Goal: Transaction & Acquisition: Purchase product/service

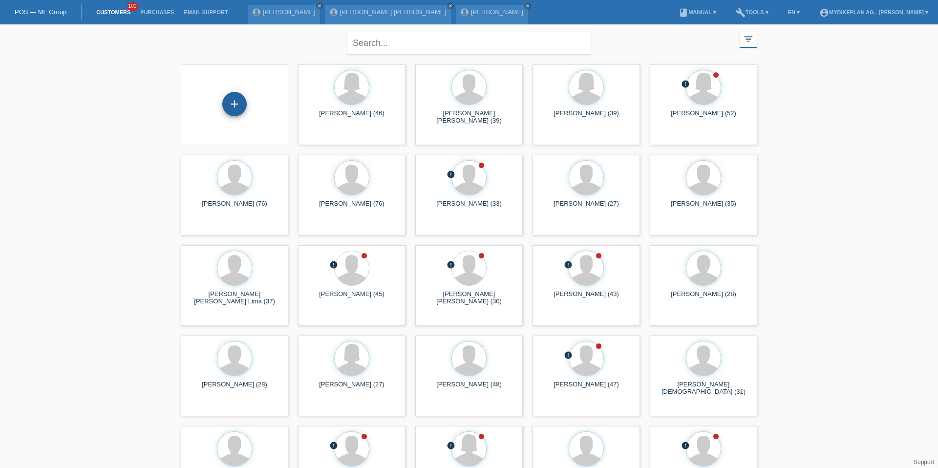
click at [242, 106] on div "+" at bounding box center [234, 104] width 24 height 24
click at [231, 104] on div "+" at bounding box center [234, 104] width 24 height 24
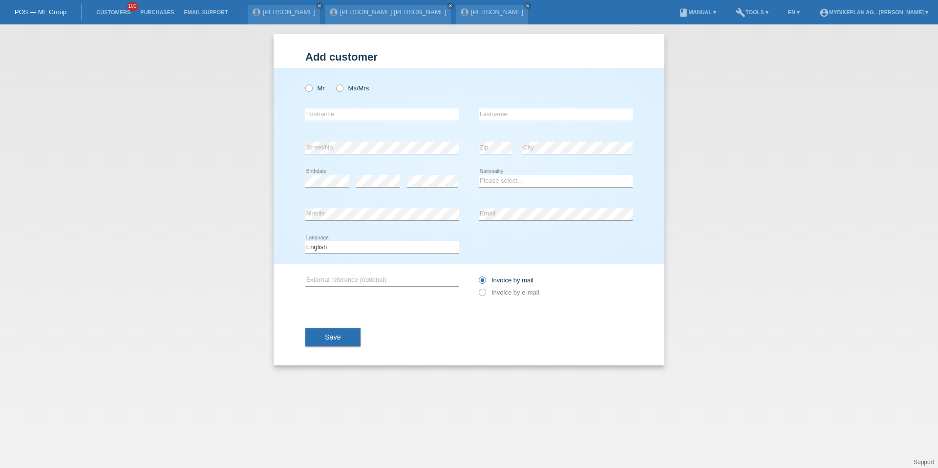
click at [300, 92] on div "Mr Ms/Mrs error Firstname Zip" at bounding box center [469, 166] width 391 height 196
click at [304, 83] on icon at bounding box center [304, 83] width 0 height 0
click at [311, 88] on input "Mr" at bounding box center [308, 88] width 6 height 6
radio input "true"
click at [321, 110] on input "text" at bounding box center [382, 114] width 154 height 12
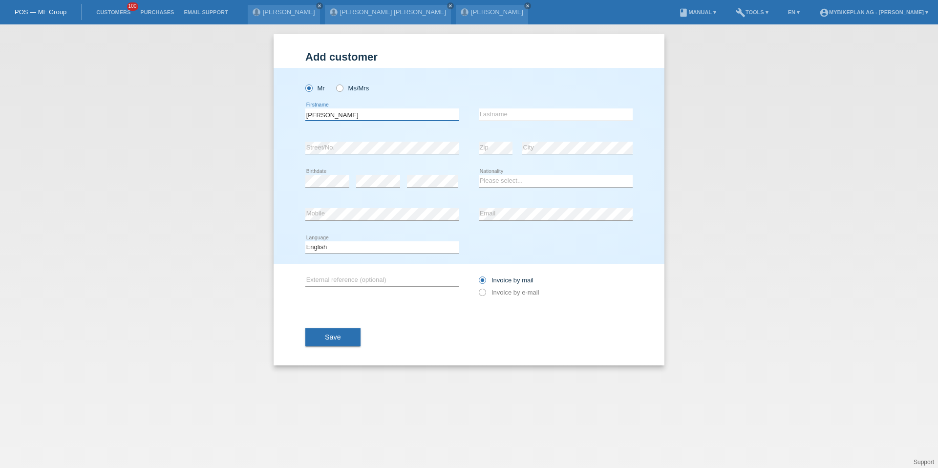
type input "[PERSON_NAME]"
paste input "Stefanovic"
type input "Stefanovic"
select select "CH"
click at [377, 246] on select "Deutsch Français Italiano English" at bounding box center [382, 247] width 154 height 12
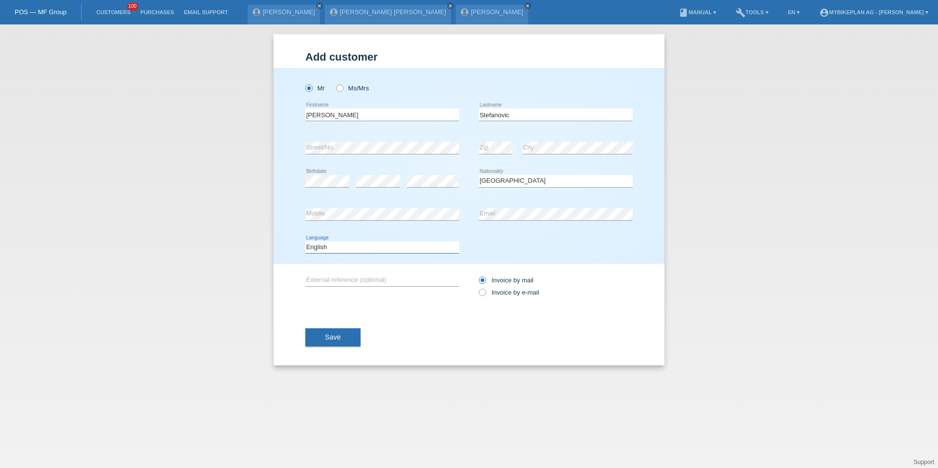
select select "de"
click at [501, 293] on label "Invoice by e-mail" at bounding box center [509, 292] width 61 height 7
click at [485, 293] on input "Invoice by e-mail" at bounding box center [482, 295] width 6 height 12
radio input "true"
click at [359, 329] on button "Save" at bounding box center [332, 337] width 55 height 19
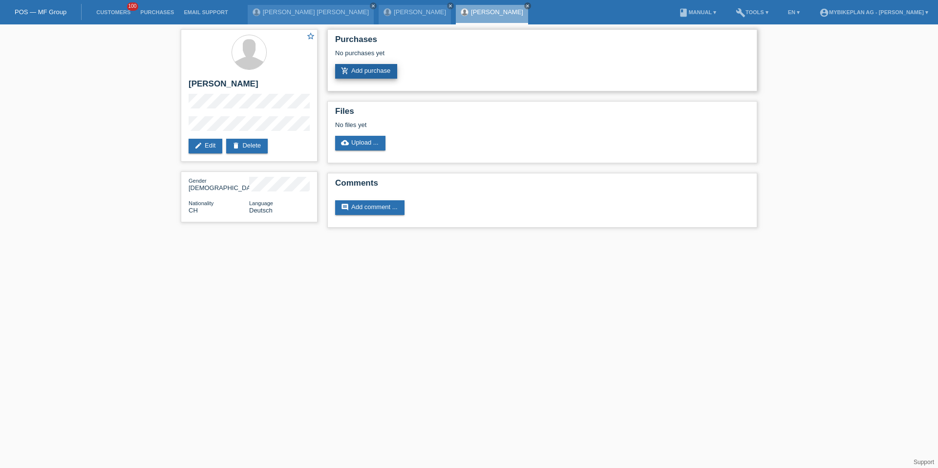
click at [370, 67] on link "add_shopping_cart Add purchase" at bounding box center [366, 71] width 62 height 15
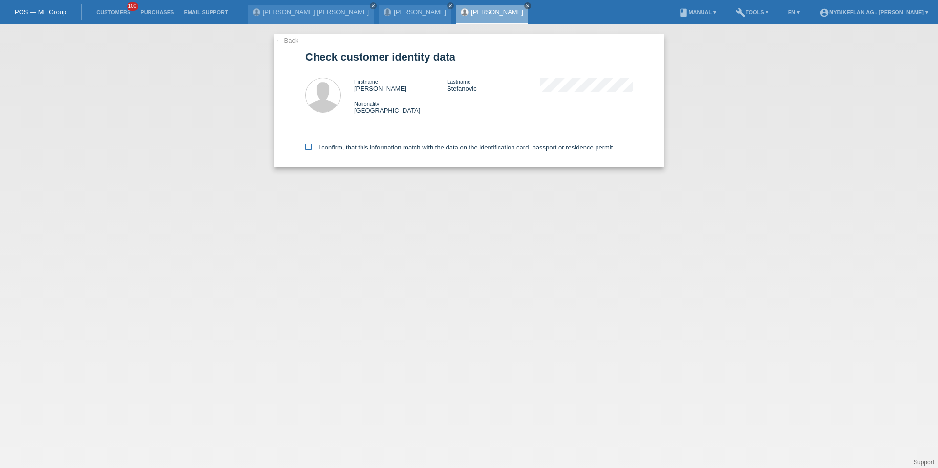
click at [379, 147] on label "I confirm, that this information match with the data on the identification card…" at bounding box center [459, 147] width 309 height 7
click at [312, 147] on input "I confirm, that this information match with the data on the identification card…" at bounding box center [308, 147] width 6 height 6
checkbox input "true"
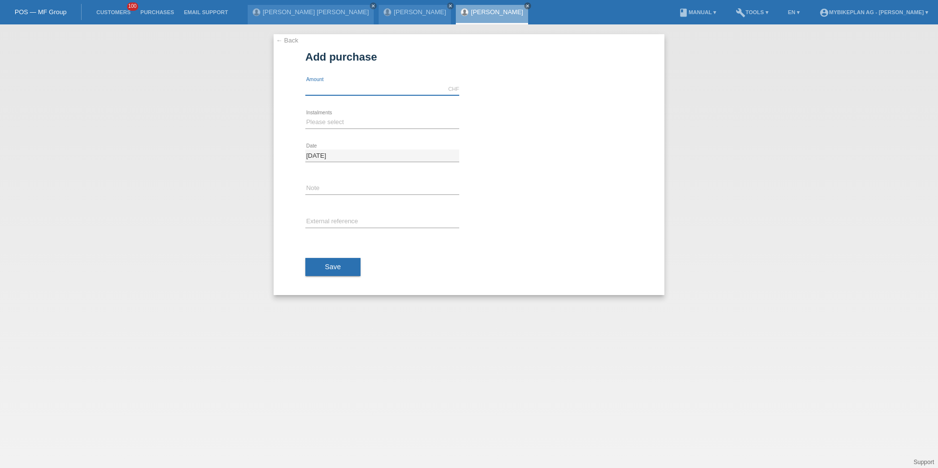
click at [375, 94] on input "text" at bounding box center [382, 89] width 154 height 12
type input "5299.00"
click at [308, 120] on select "Please select 6 instalments 12 instalments 18 instalments 24 instalments 36 ins…" at bounding box center [382, 122] width 154 height 12
select select "487"
click at [327, 217] on input "text" at bounding box center [382, 222] width 154 height 12
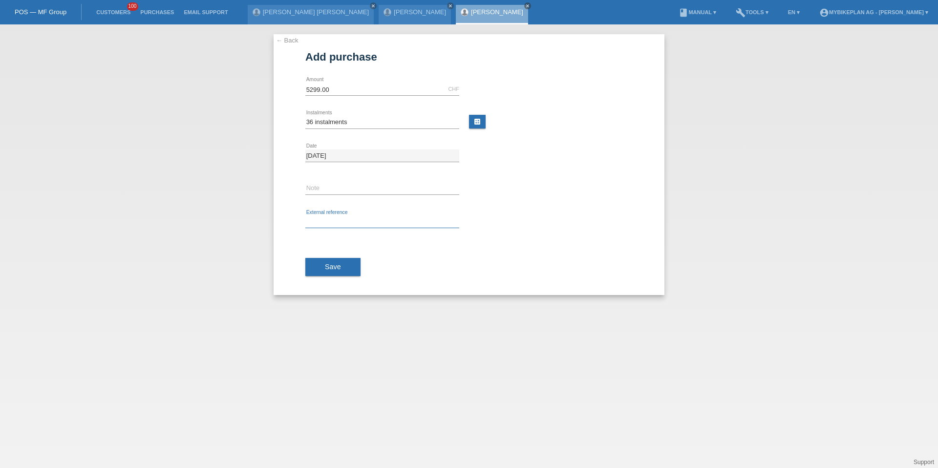
paste input "42347580193"
type input "42347580193"
click at [328, 251] on div "Save" at bounding box center [468, 267] width 327 height 57
click at [328, 258] on button "Save" at bounding box center [332, 267] width 55 height 19
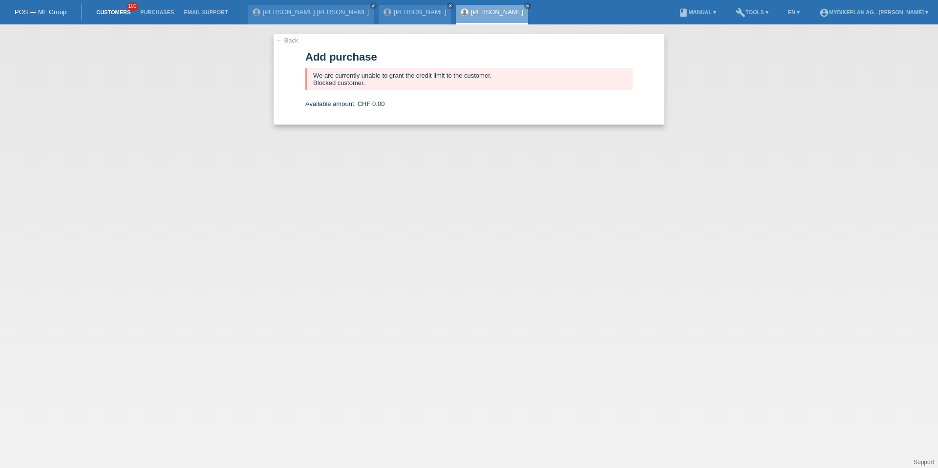
click at [105, 13] on link "Customers" at bounding box center [113, 12] width 44 height 6
click at [188, 13] on link "Email Support" at bounding box center [206, 12] width 54 height 6
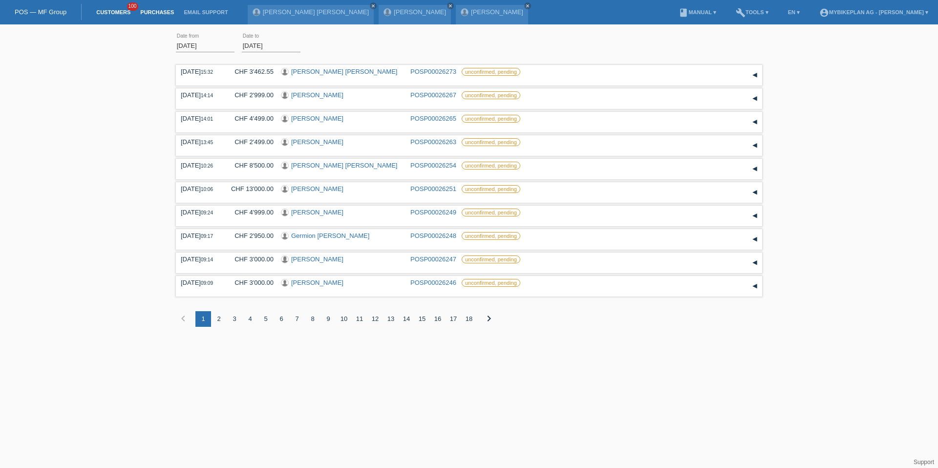
click at [111, 13] on link "Customers" at bounding box center [113, 12] width 44 height 6
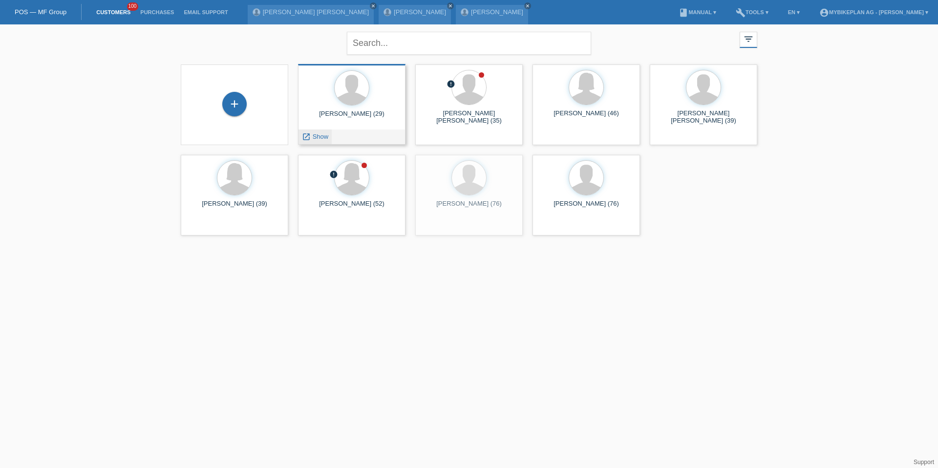
click at [326, 136] on span "Show" at bounding box center [321, 136] width 16 height 7
